Goal: Information Seeking & Learning: Find contact information

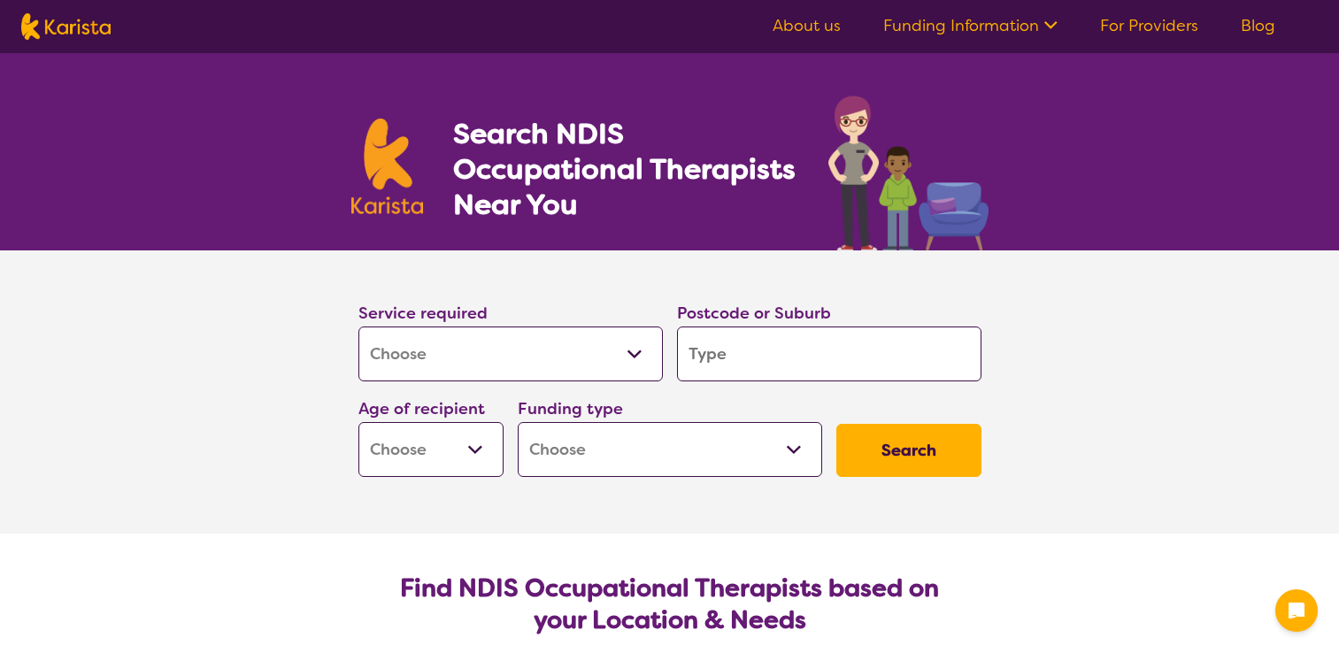
select select "[MEDICAL_DATA]"
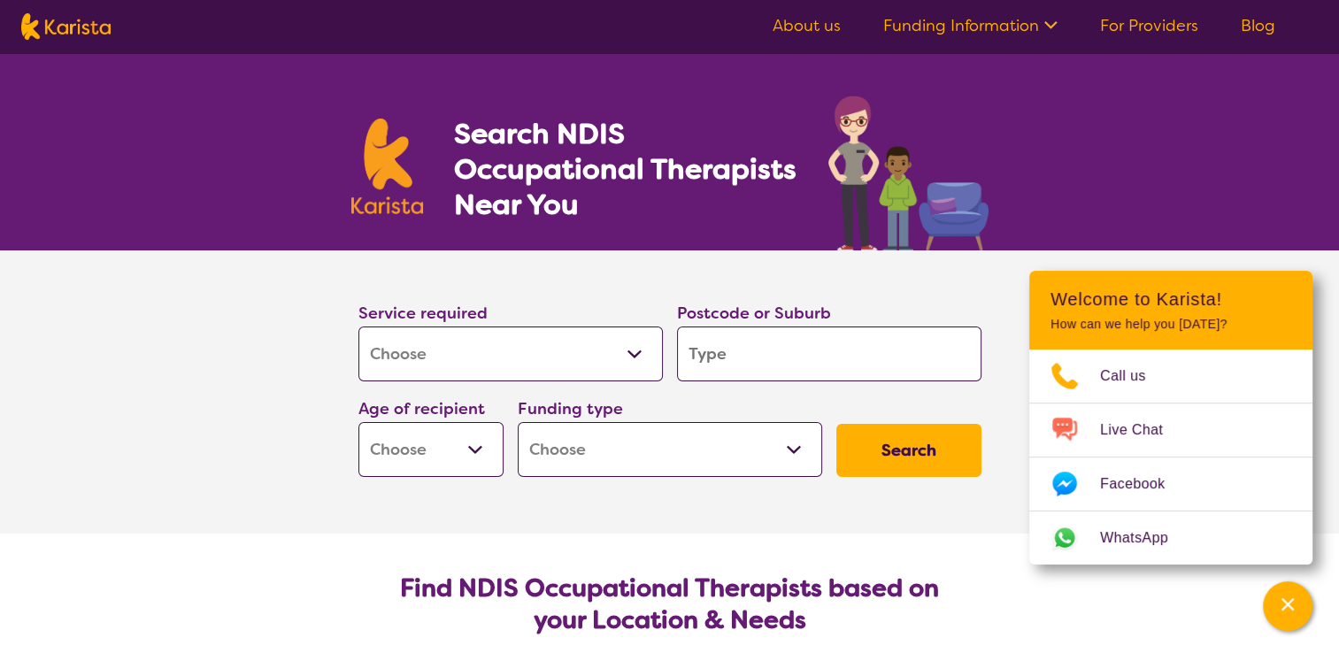
scroll to position [571, 0]
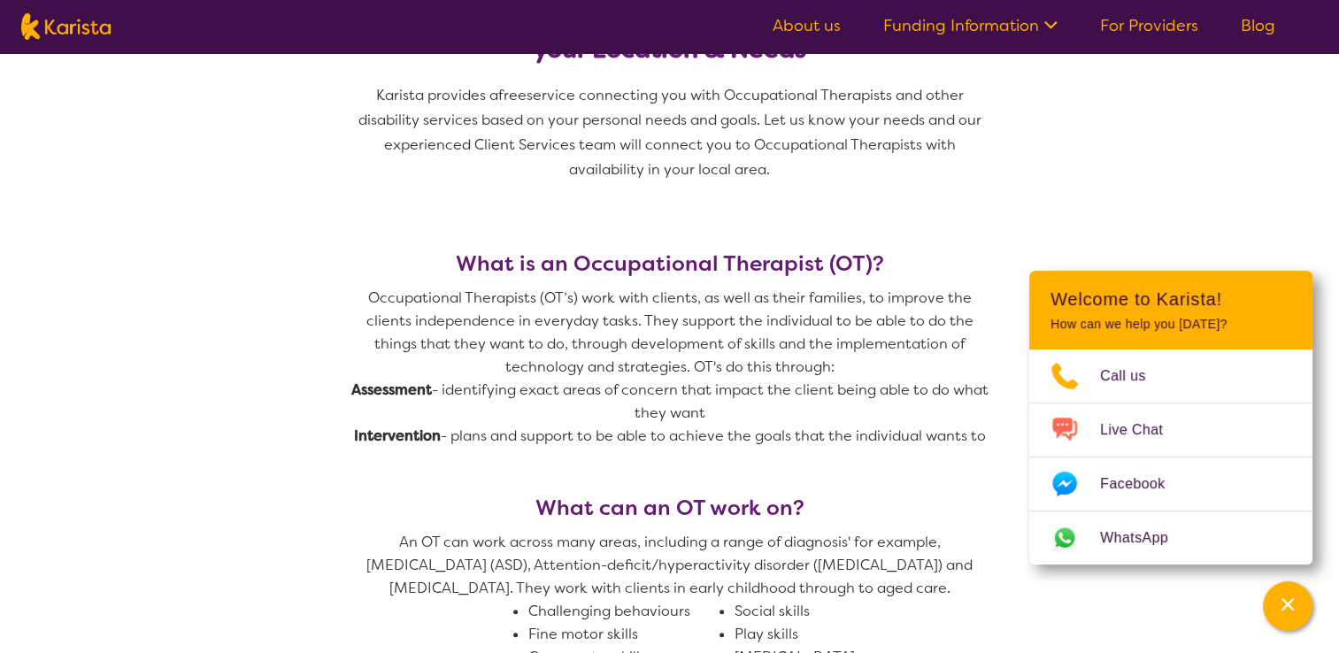
click at [534, 450] on div "What is an Occupational Therapist (OT)? Occupational Therapists (OT’s) work wit…" at bounding box center [669, 373] width 637 height 244
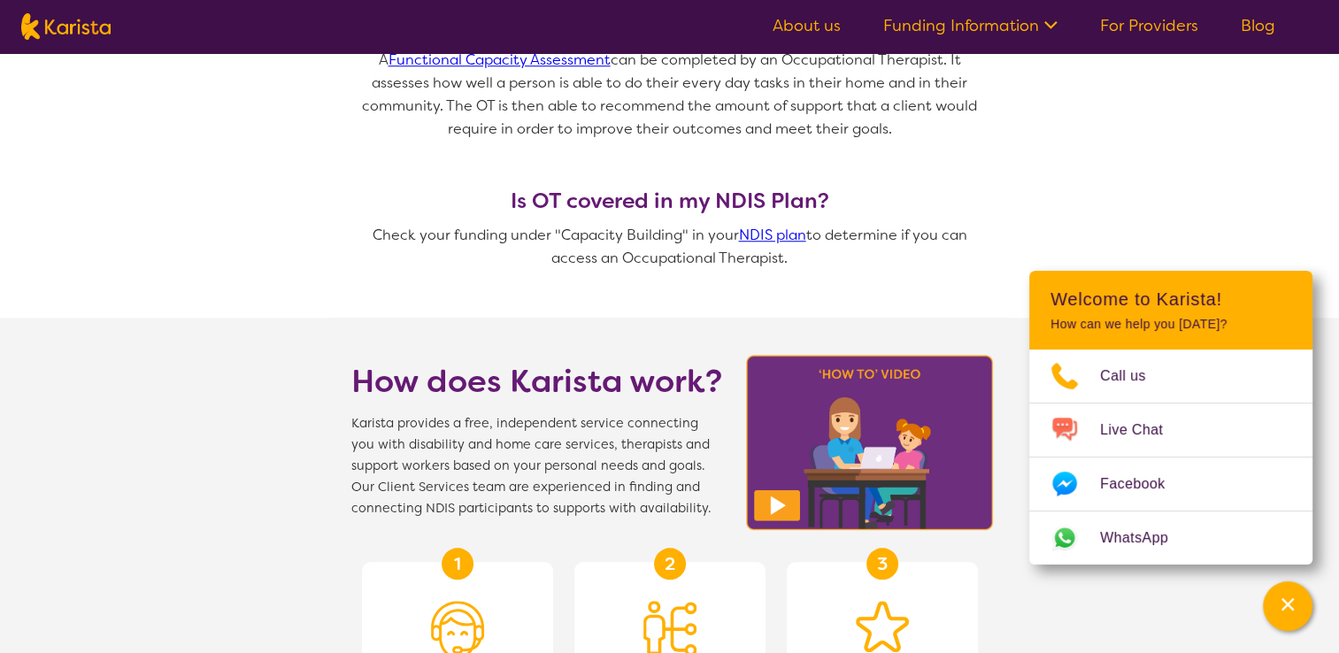
scroll to position [1456, 0]
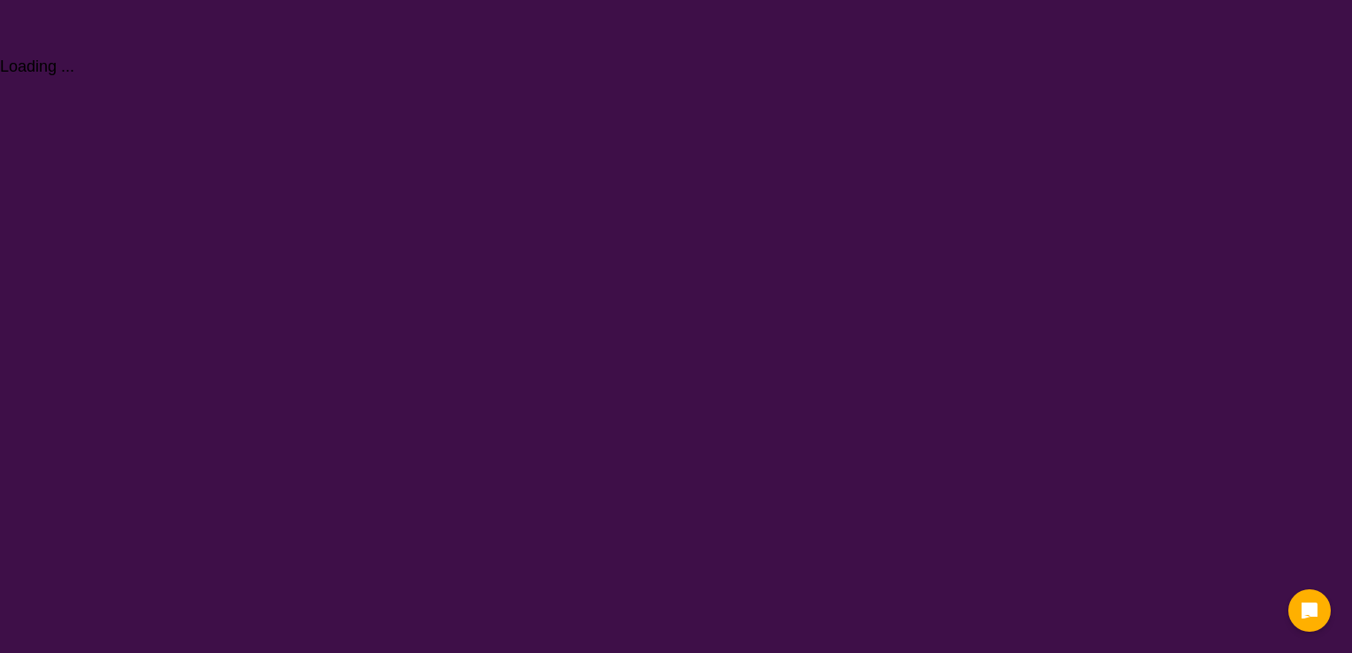
select select "[MEDICAL_DATA]"
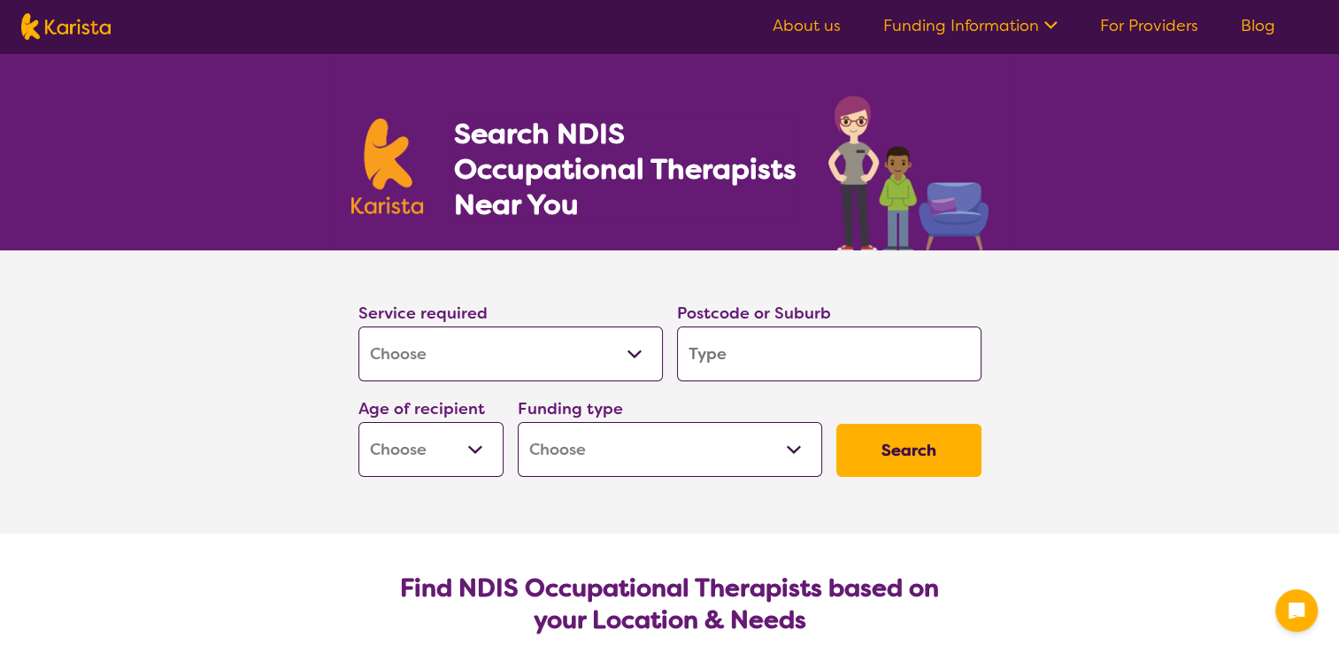
click at [549, 349] on select "Allied Health Assistant Assessment (ADHD or Autism) Behaviour support Counselli…" at bounding box center [510, 353] width 304 height 55
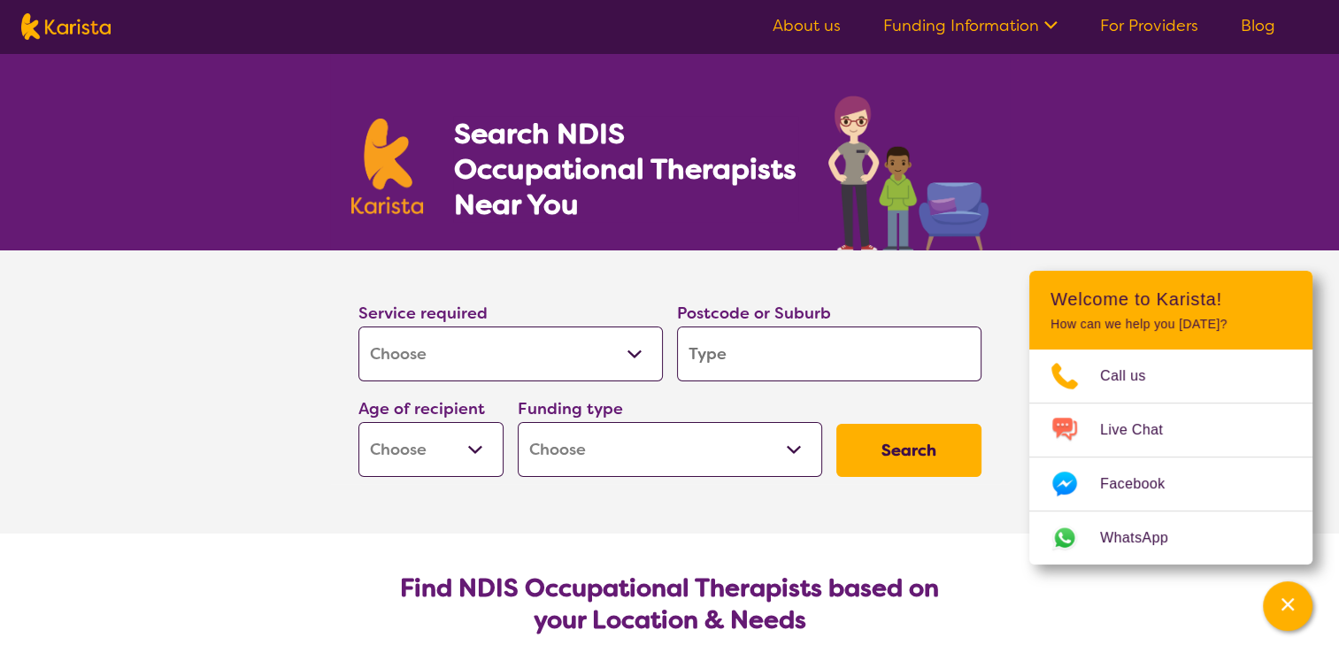
select select "Support worker"
click at [358, 326] on select "Allied Health Assistant Assessment (ADHD or Autism) Behaviour support Counselli…" at bounding box center [510, 353] width 304 height 55
select select "Support worker"
click at [754, 367] on input "search" at bounding box center [829, 353] width 304 height 55
type input "3"
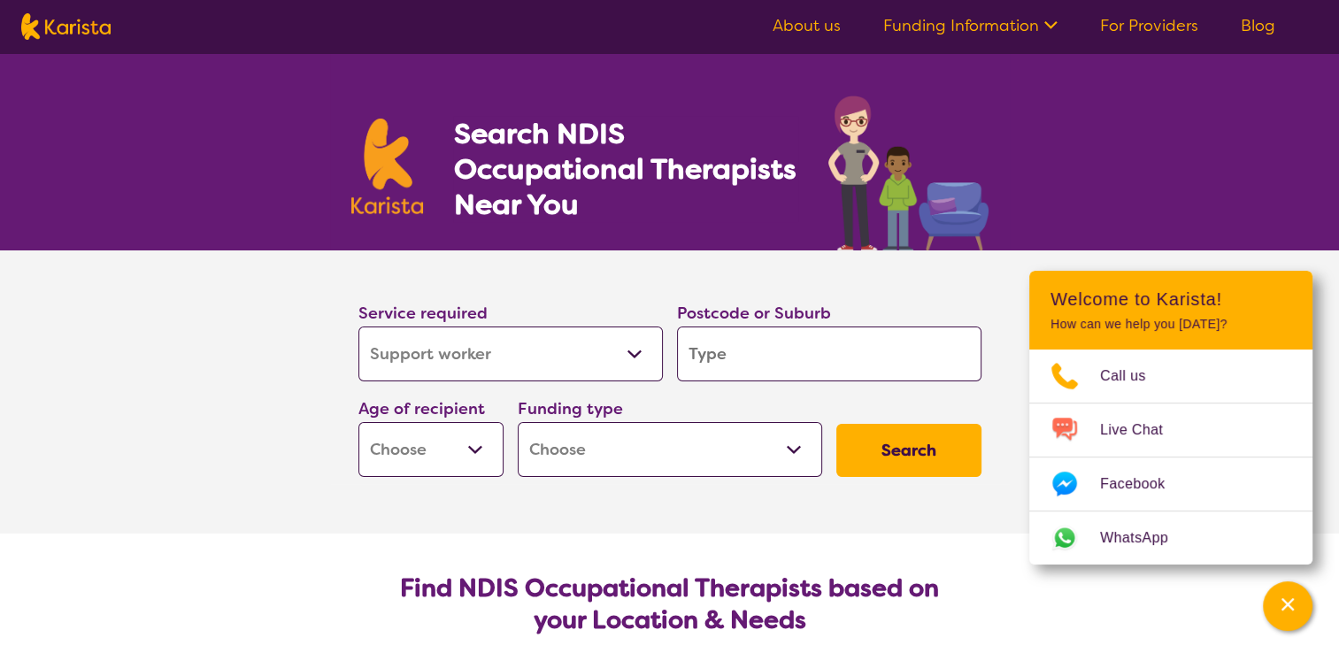
type input "3"
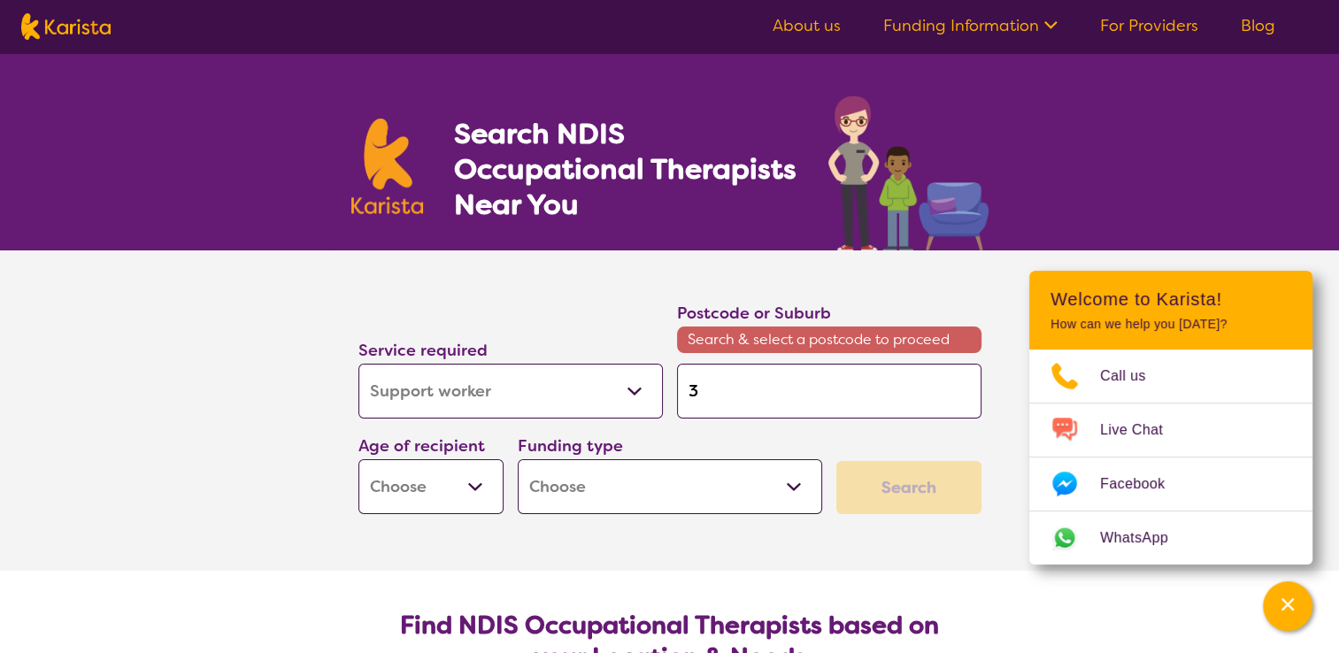
type input "30"
type input "302"
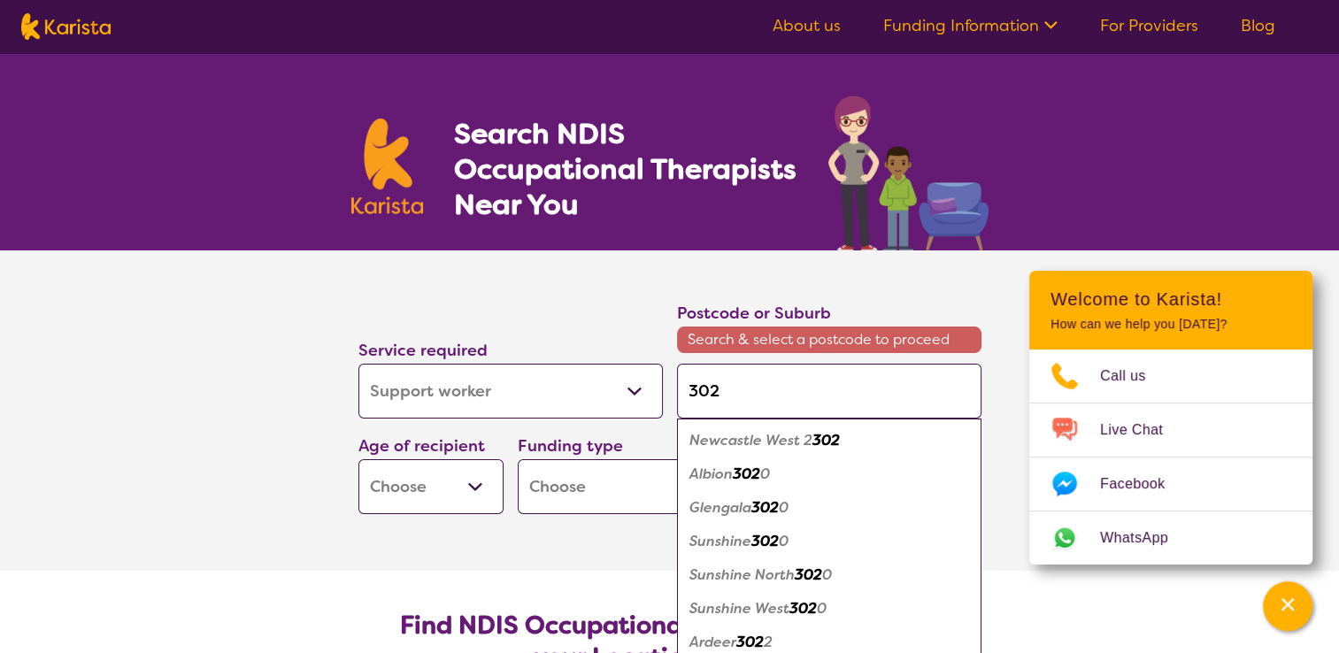
type input "3020"
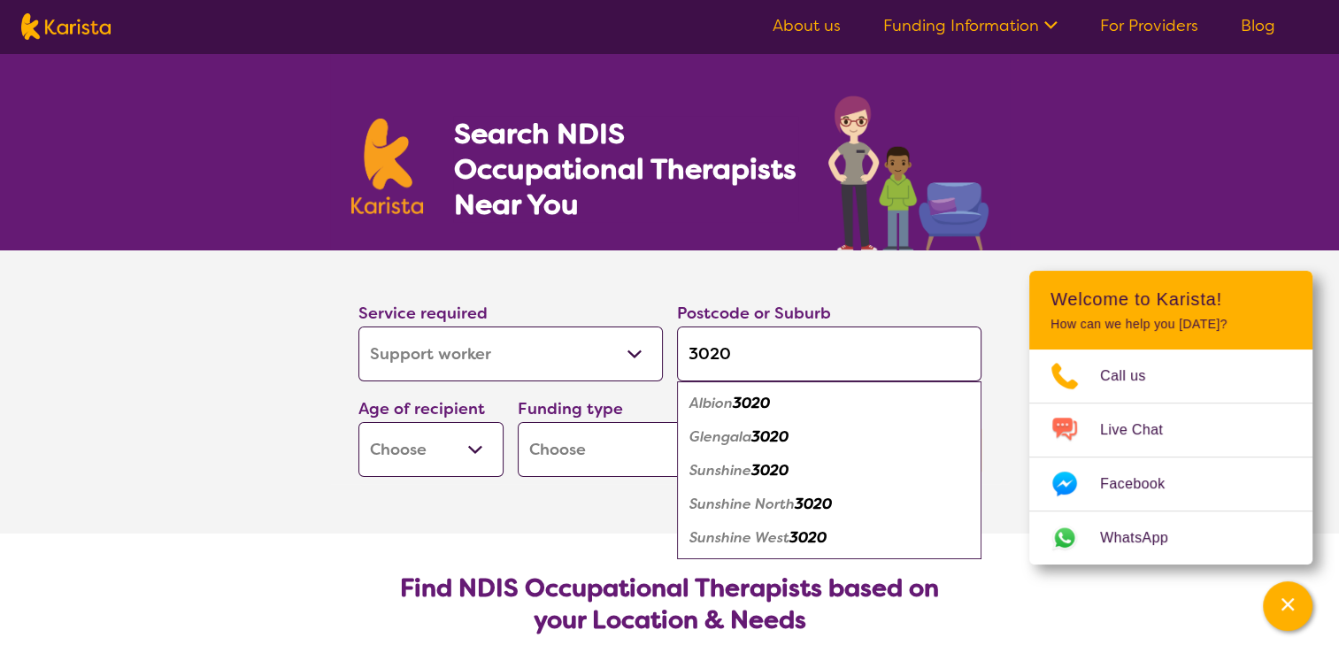
type input "3020"
click at [764, 467] on em "3020" at bounding box center [769, 470] width 37 height 19
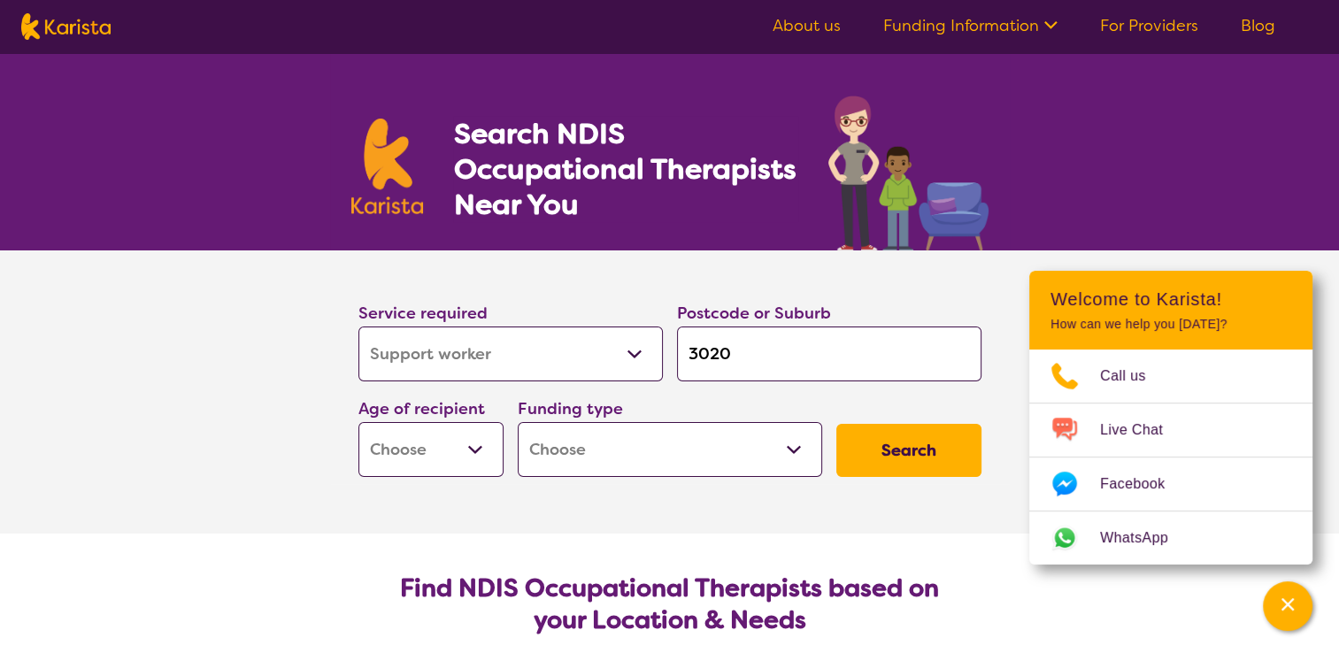
click at [436, 446] on select "Early Childhood - 0 to 9 Child - 10 to 11 Adolescent - 12 to 17 Adult - 18 to 6…" at bounding box center [430, 449] width 145 height 55
select select "AD"
click at [358, 422] on select "Early Childhood - 0 to 9 Child - 10 to 11 Adolescent - 12 to 17 Adult - 18 to 6…" at bounding box center [430, 449] width 145 height 55
select select "AD"
click at [570, 437] on select "Home Care Package (HCP) National Disability Insurance Scheme (NDIS) I don't know" at bounding box center [670, 449] width 304 height 55
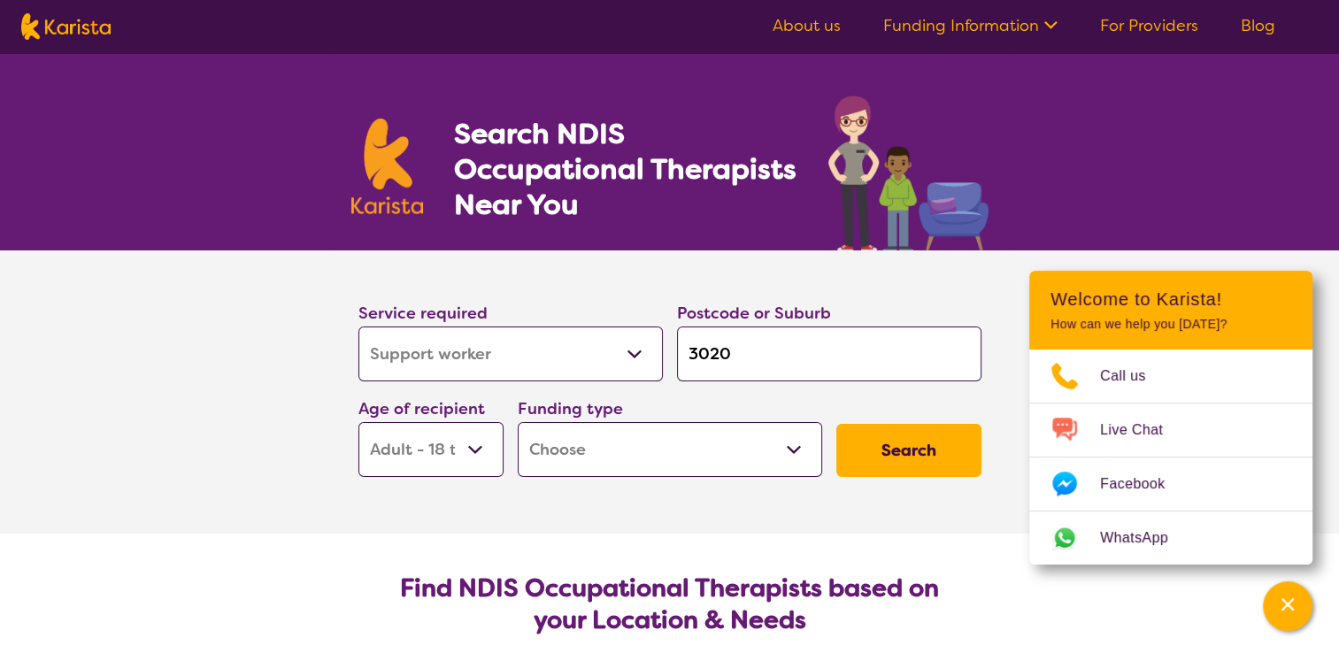
select select "NDIS"
click at [518, 422] on select "Home Care Package (HCP) National Disability Insurance Scheme (NDIS) I don't know" at bounding box center [670, 449] width 304 height 55
select select "NDIS"
click at [940, 456] on button "Search" at bounding box center [908, 450] width 145 height 53
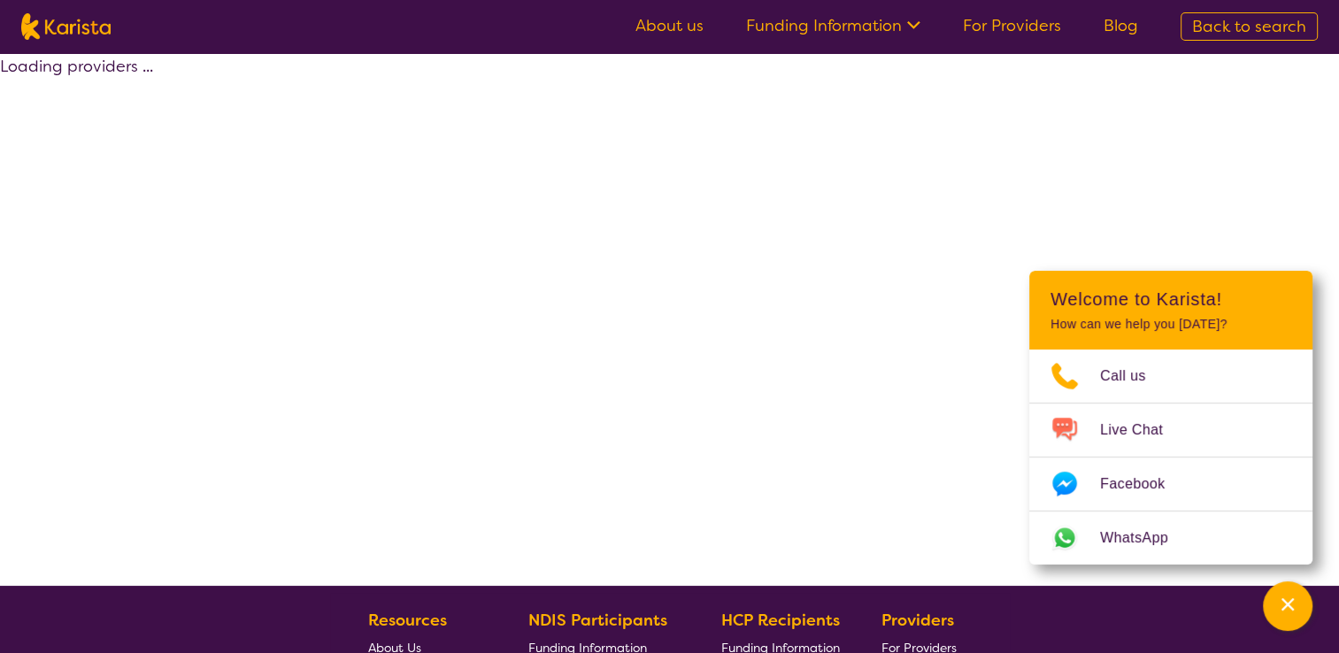
select select "by_score"
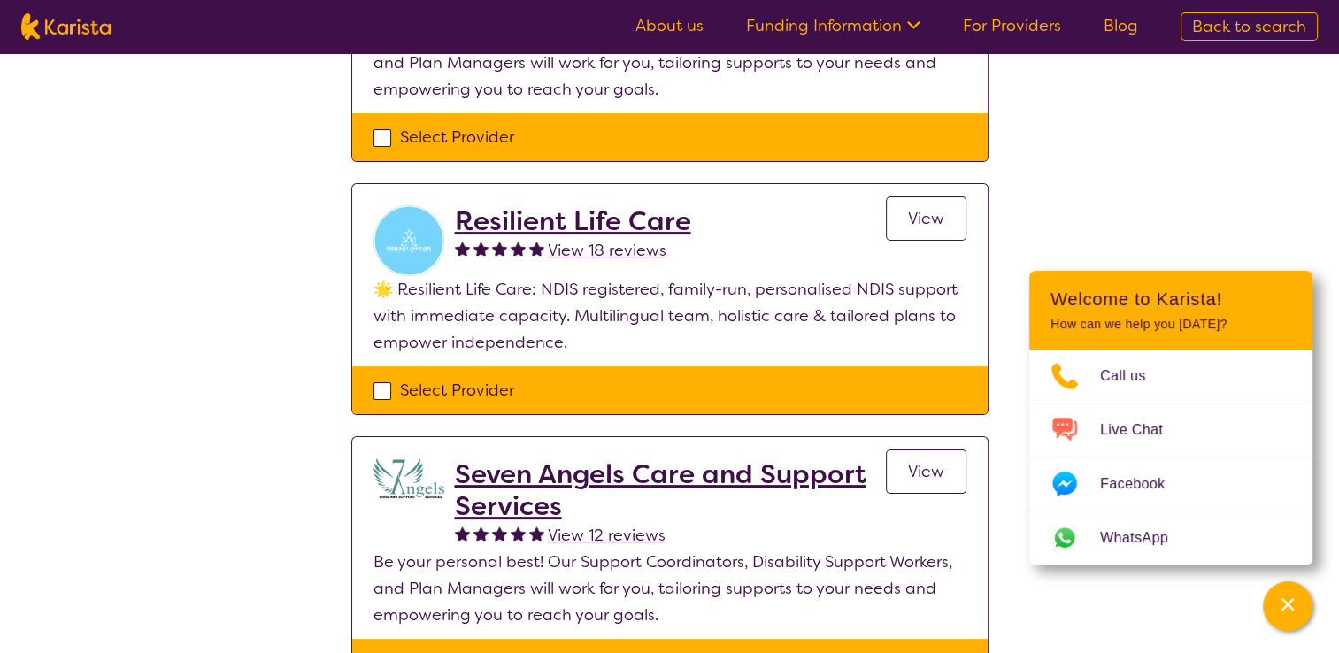
scroll to position [319, 0]
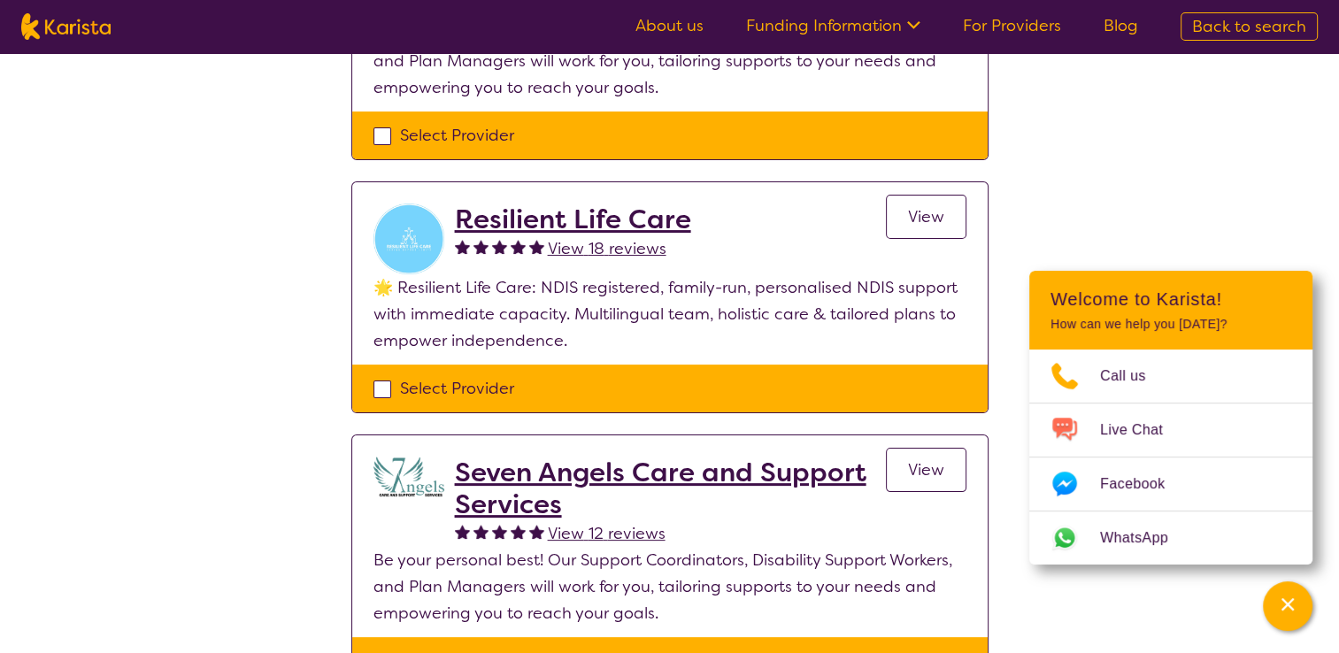
click at [648, 211] on h2 "Resilient Life Care" at bounding box center [573, 220] width 236 height 32
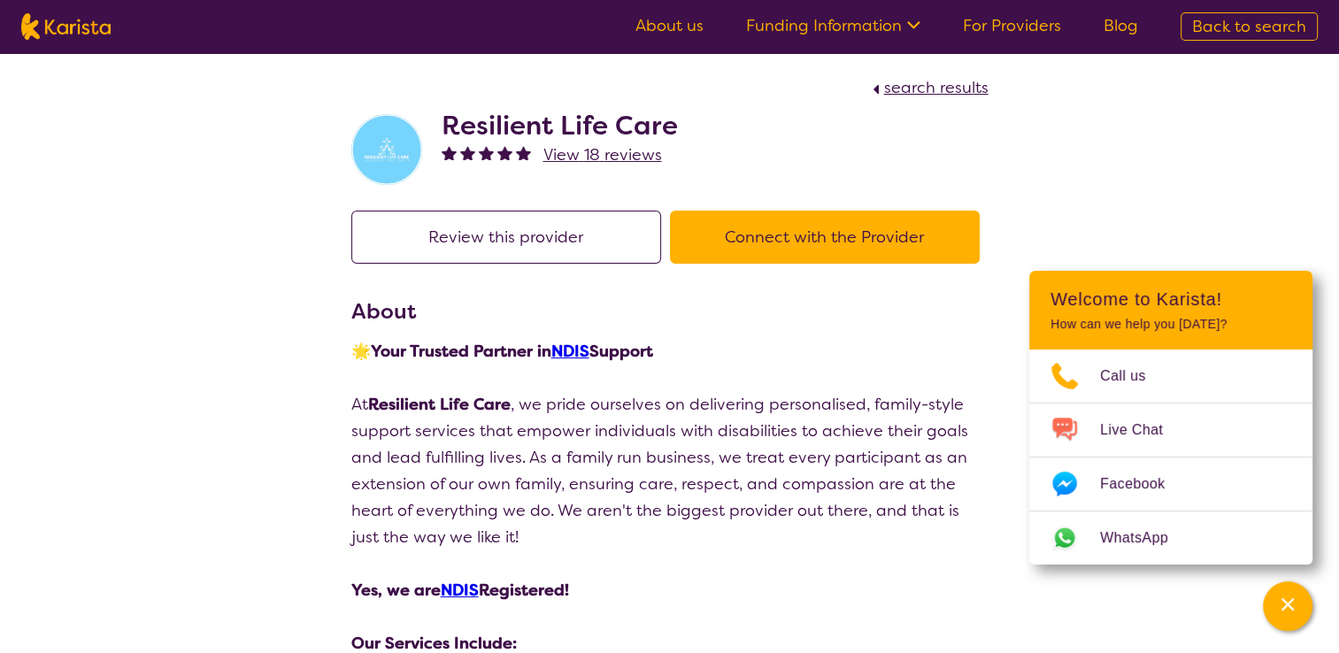
click at [761, 359] on p "🌟 Your Trusted Partner in NDIS Support" at bounding box center [669, 351] width 637 height 27
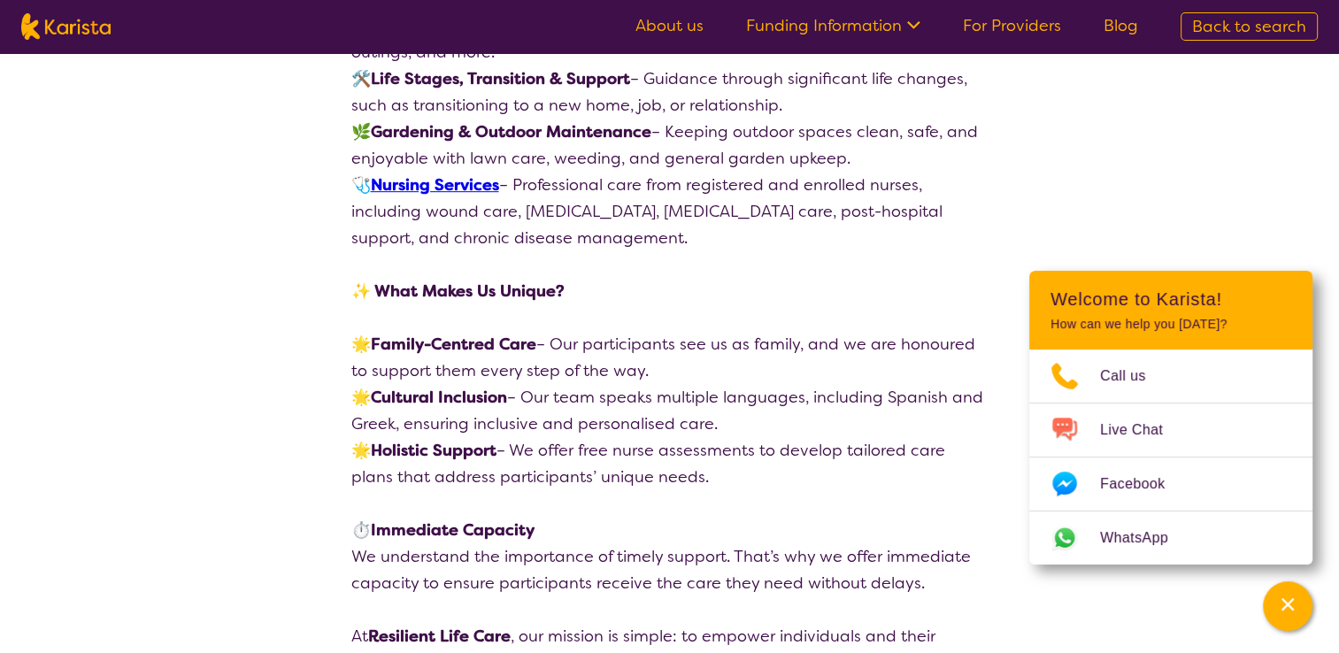
scroll to position [991, 0]
